Goal: Navigation & Orientation: Go to known website

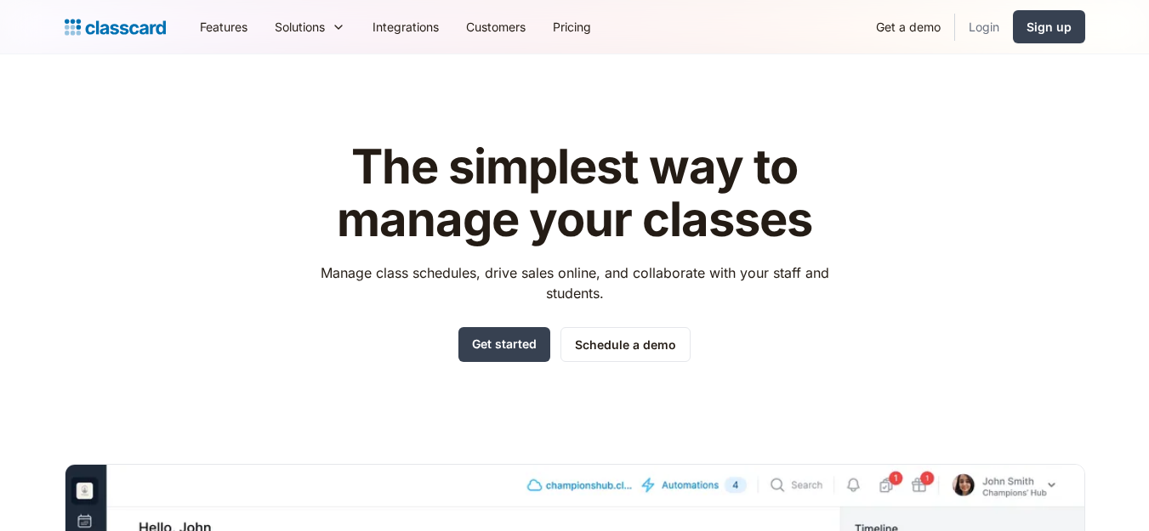
click at [990, 32] on link "Login" at bounding box center [984, 27] width 58 height 38
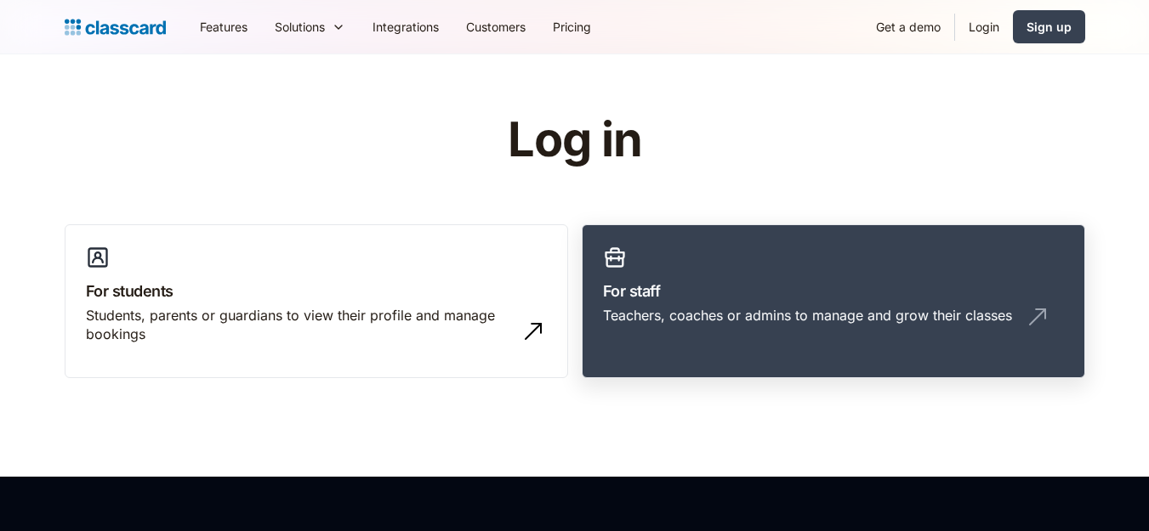
click at [792, 246] on link "For staff Teachers, coaches or admins to manage and grow their classes" at bounding box center [833, 301] width 503 height 155
